Goal: Task Accomplishment & Management: Use online tool/utility

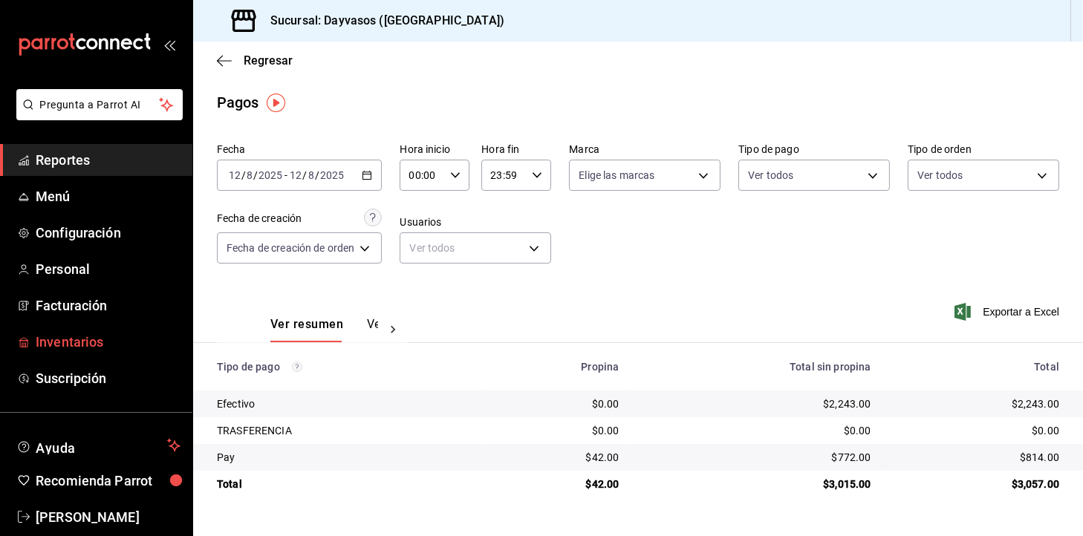
click at [89, 348] on span "Inventarios" at bounding box center [108, 342] width 145 height 20
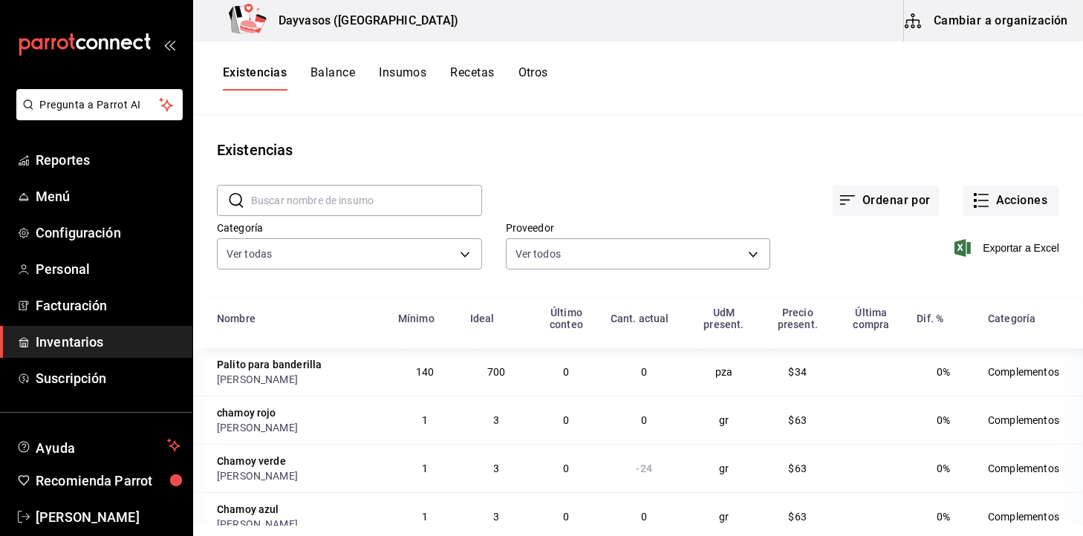
click at [534, 62] on div "Existencias Balance Insumos Recetas Otros" at bounding box center [638, 79] width 890 height 74
click at [540, 71] on button "Otros" at bounding box center [534, 77] width 30 height 25
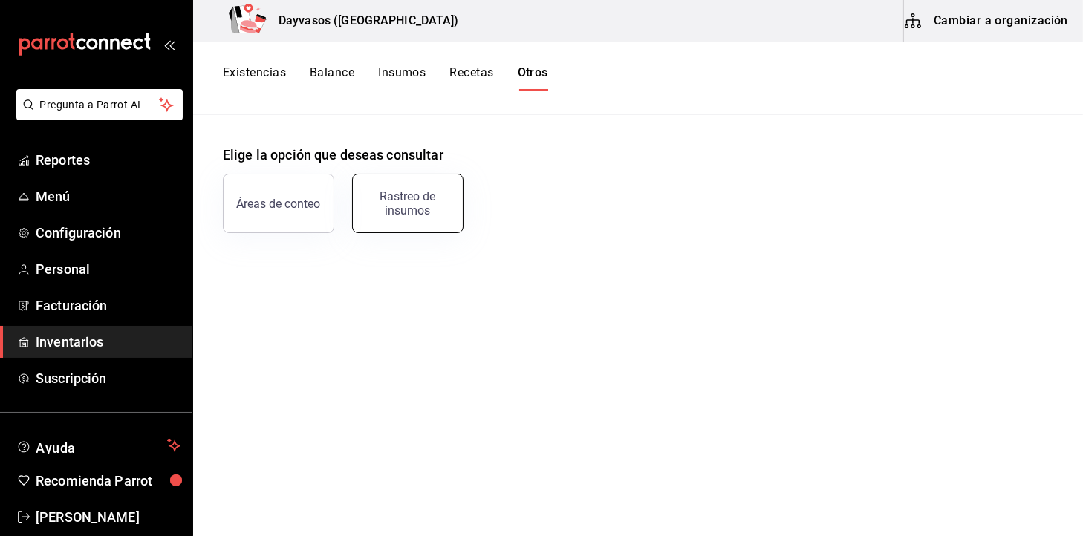
click at [419, 201] on div "Rastreo de insumos" at bounding box center [408, 203] width 92 height 28
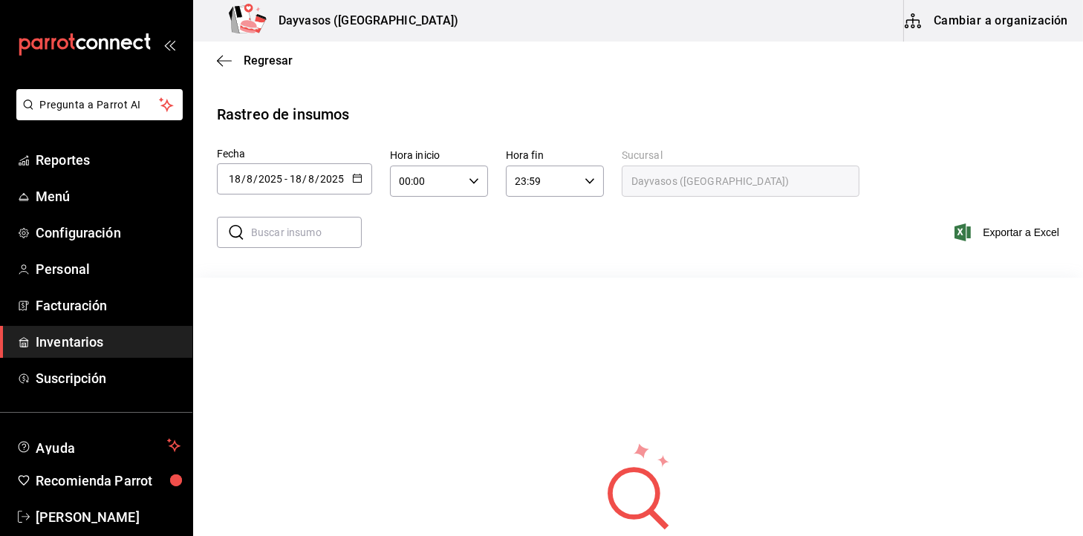
click at [354, 178] on icon "button" at bounding box center [357, 178] width 10 height 10
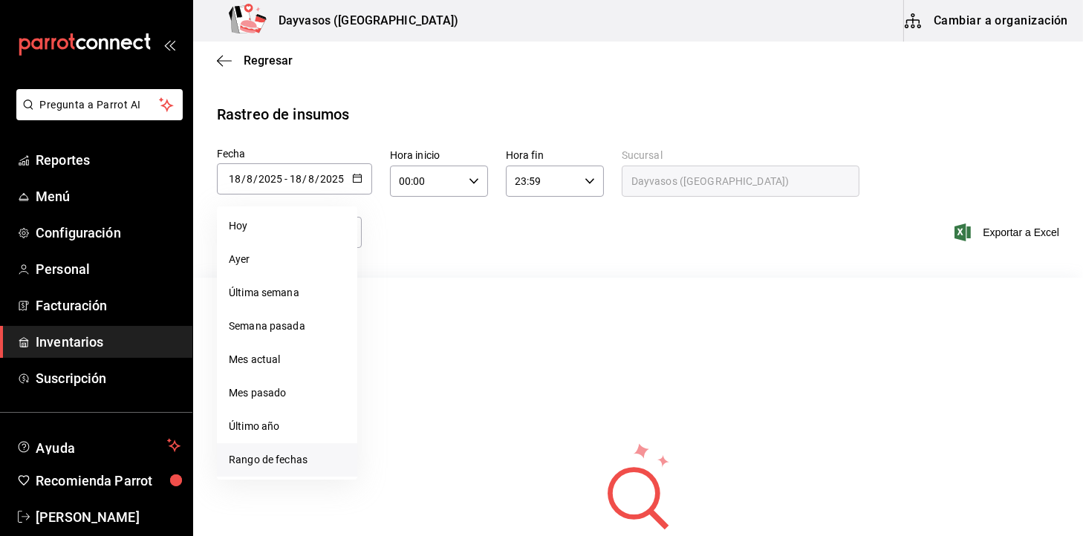
click at [303, 465] on li "Rango de fechas" at bounding box center [287, 460] width 140 height 33
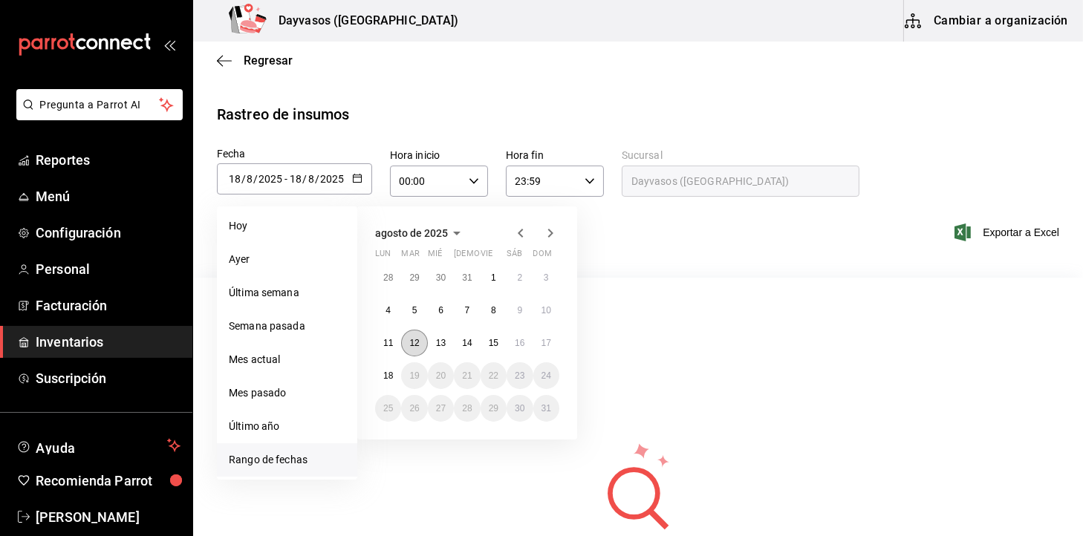
click at [412, 347] on abbr "12" at bounding box center [414, 343] width 10 height 10
click at [540, 343] on button "17" at bounding box center [547, 343] width 26 height 27
type input "[DATE]"
type input "12"
type input "[DATE]"
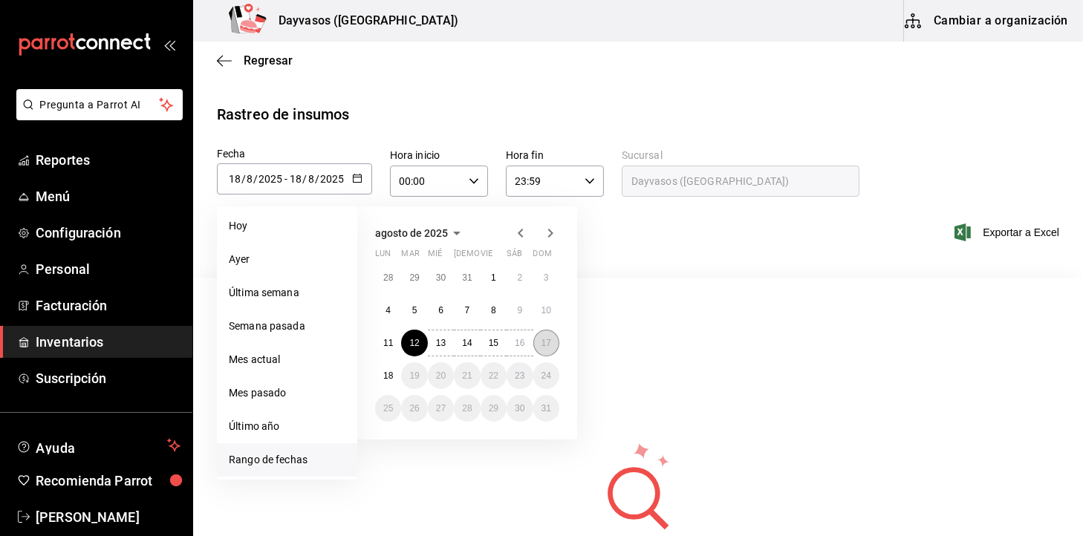
type input "17"
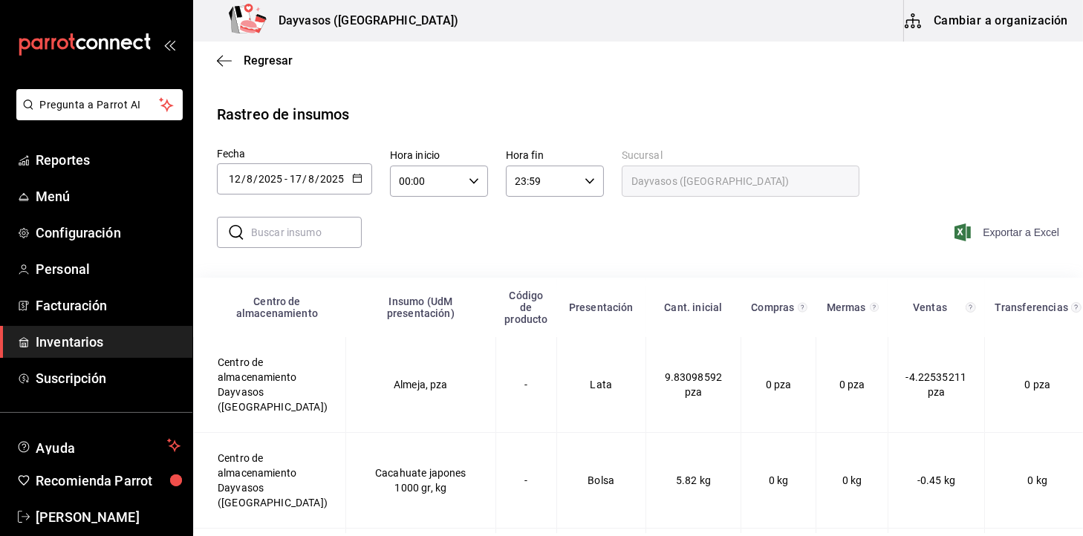
click at [991, 240] on span "Exportar a Excel" at bounding box center [1009, 233] width 102 height 18
